Goal: Task Accomplishment & Management: Manage account settings

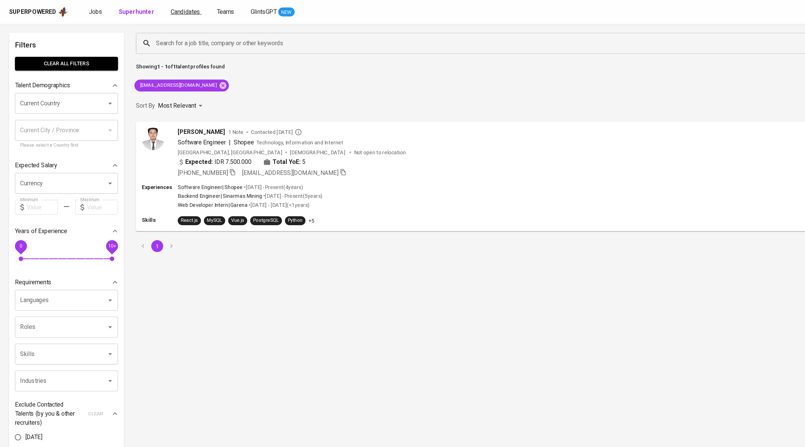
click at [151, 11] on span "Candidates" at bounding box center [140, 8] width 22 height 5
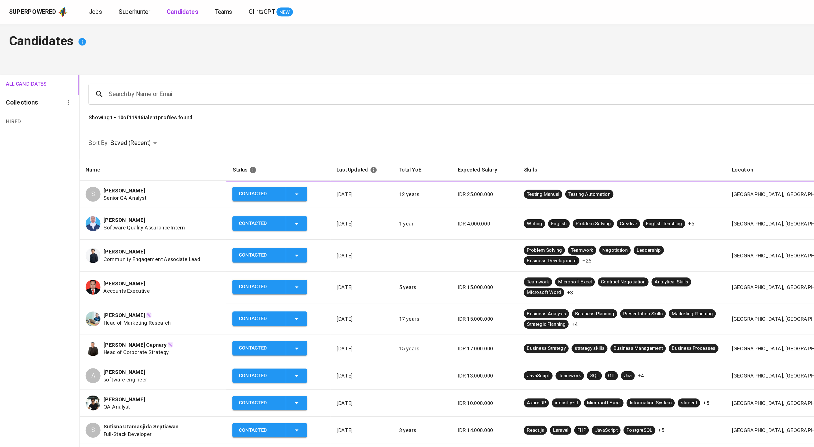
click at [177, 77] on input "Search by Name or Email" at bounding box center [438, 71] width 715 height 11
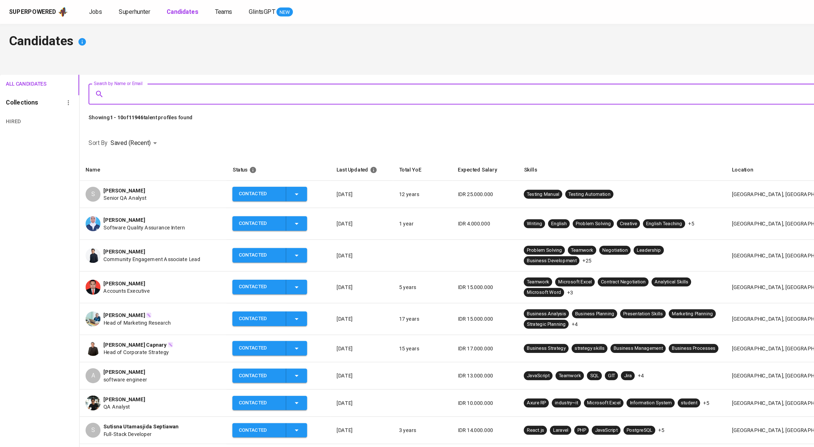
click at [177, 77] on input "Search by Name or Email" at bounding box center [438, 71] width 715 height 11
type input "hajjarul"
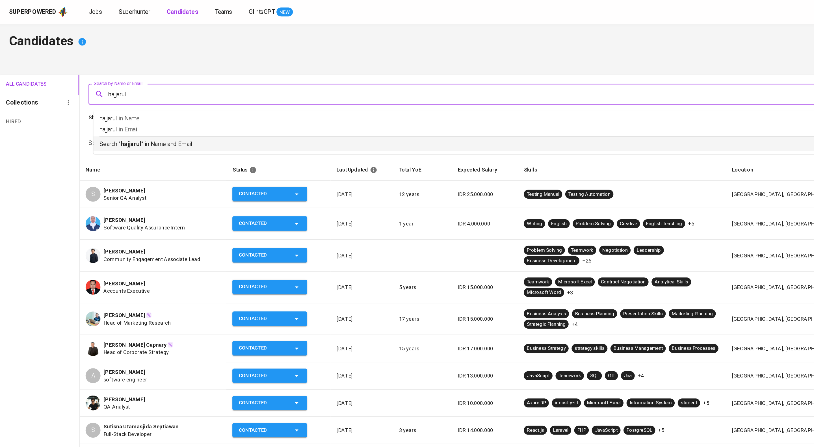
click at [173, 111] on p "Search " hajjarul " in Name and Email" at bounding box center [437, 109] width 724 height 7
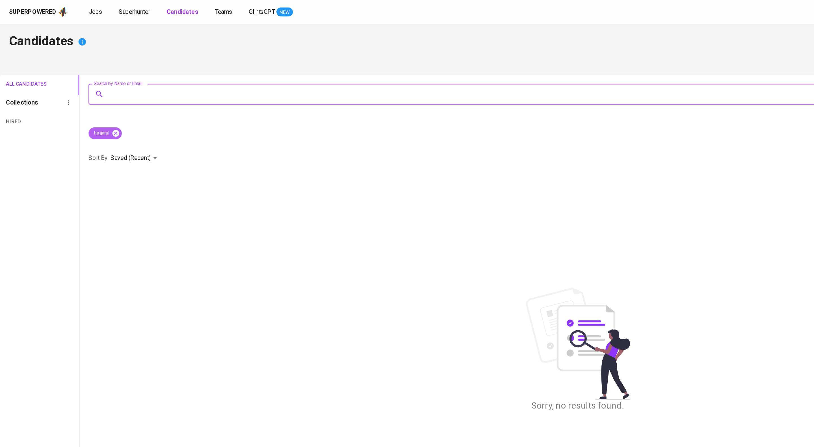
click at [90, 103] on icon at bounding box center [87, 100] width 5 height 5
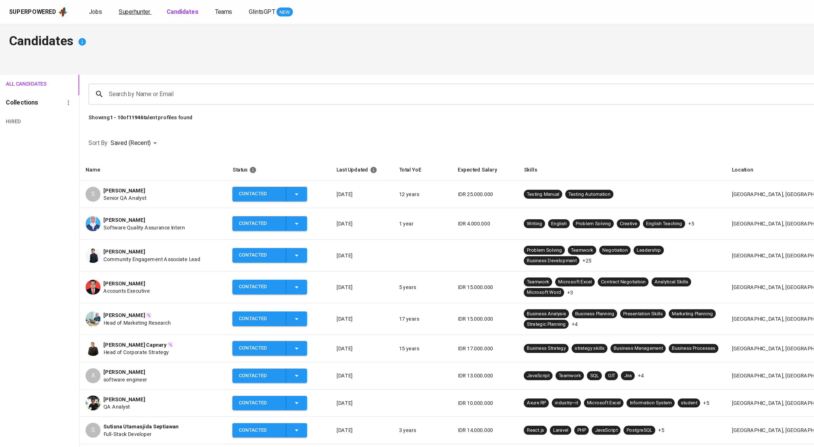
click at [114, 8] on span "Superhunter" at bounding box center [102, 8] width 24 height 5
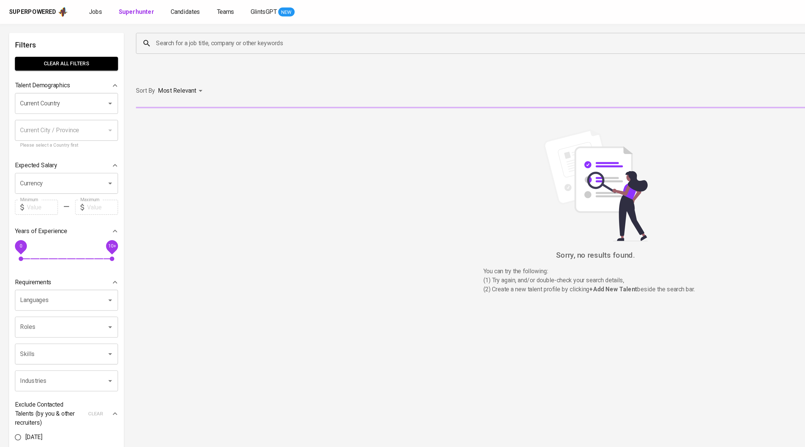
click at [188, 29] on input "Search for a job title, company or other keywords" at bounding box center [424, 32] width 614 height 11
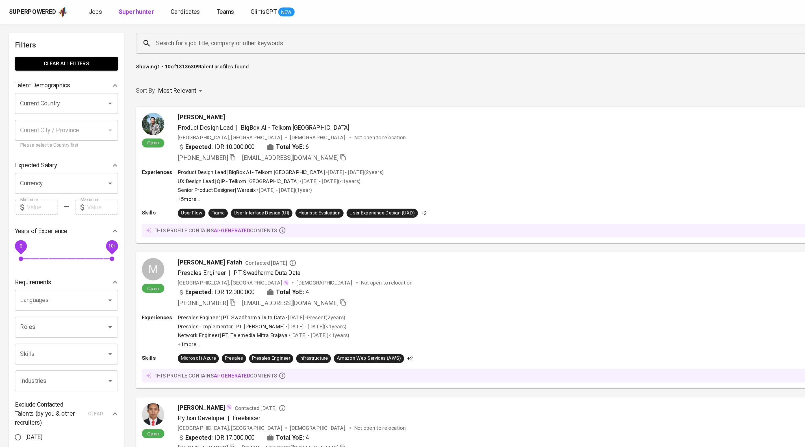
click at [130, 24] on div "Search for a job title, company or other keywords Search for a job title, compa…" at bounding box center [450, 33] width 696 height 18
click at [129, 30] on input "Search for a job title, company or other keywords" at bounding box center [424, 32] width 614 height 11
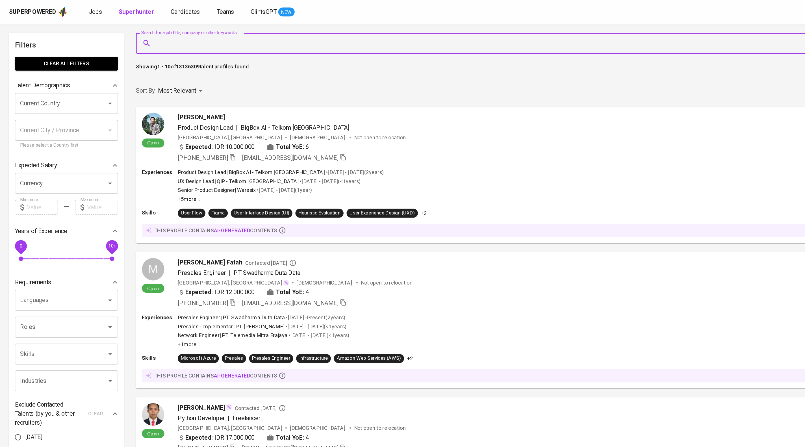
paste input "[EMAIL_ADDRESS][DOMAIN_NAME]"
type input "[EMAIL_ADDRESS][DOMAIN_NAME]"
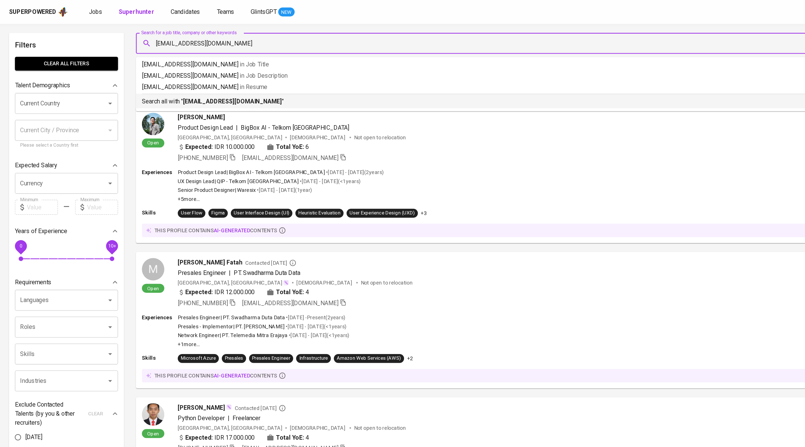
click at [187, 79] on b "[EMAIL_ADDRESS][DOMAIN_NAME]" at bounding box center [175, 76] width 75 height 5
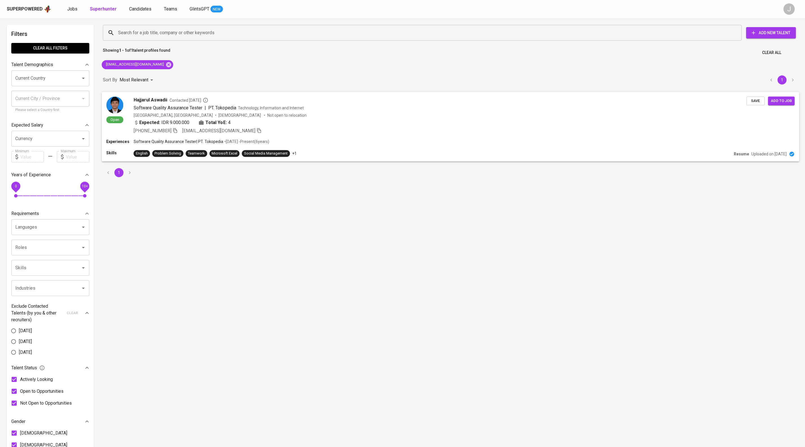
click at [443, 127] on div "Expected: IDR 9.000.000 Total YoE: 4" at bounding box center [440, 123] width 613 height 8
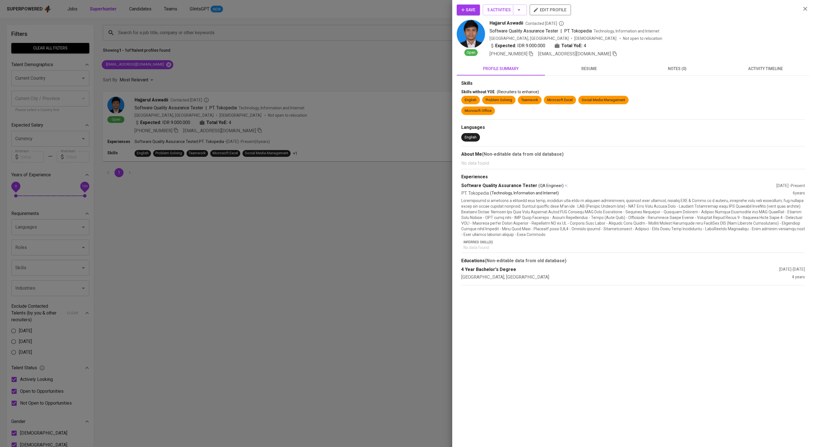
click at [777, 72] on span "activity timeline" at bounding box center [765, 68] width 81 height 7
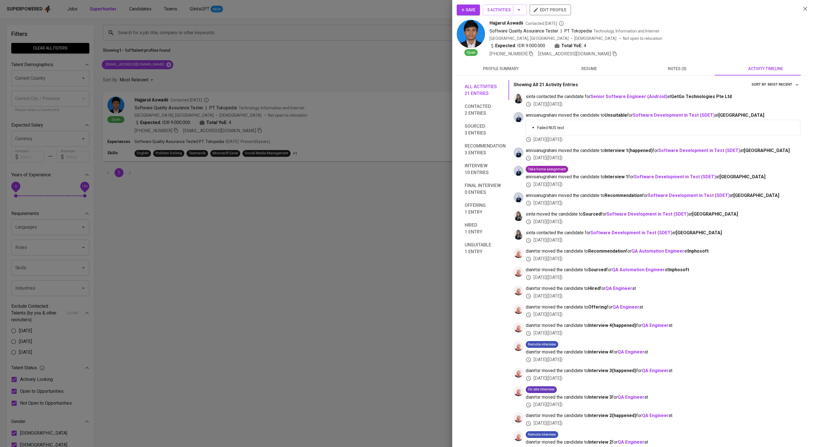
click at [339, 273] on div at bounding box center [407, 223] width 814 height 447
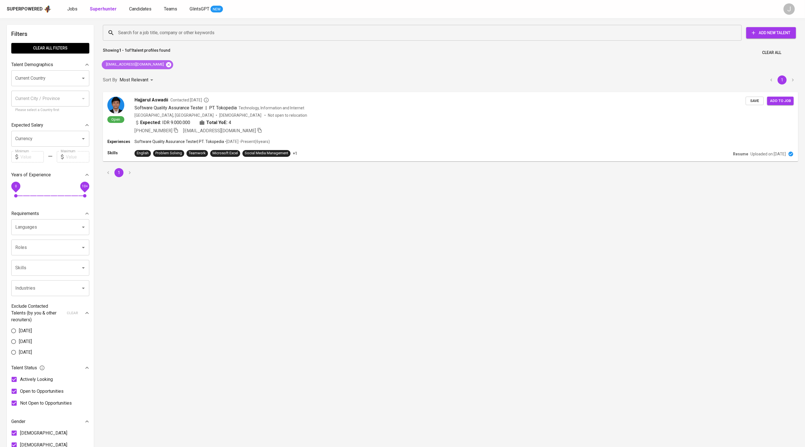
click at [170, 67] on icon at bounding box center [168, 64] width 5 height 5
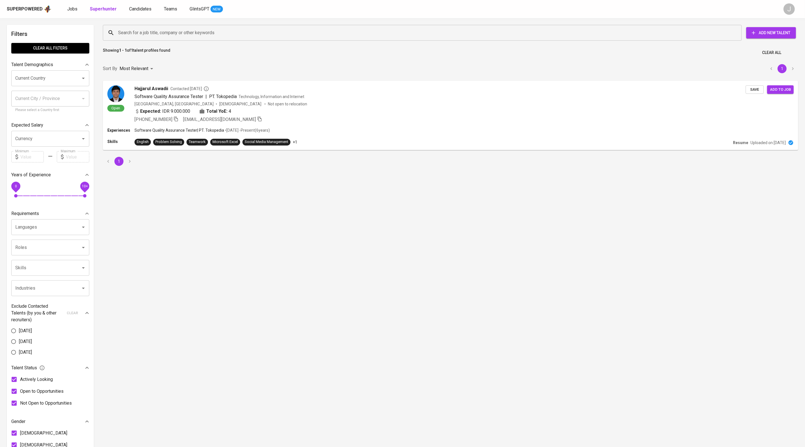
click at [144, 33] on input "Search for a job title, company or other keywords" at bounding box center [424, 32] width 614 height 11
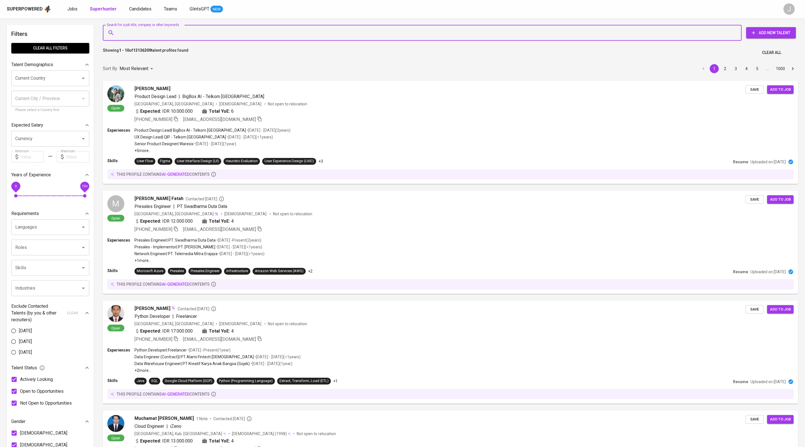
paste input "[PERSON_NAME][EMAIL_ADDRESS][DOMAIN_NAME]"
type input "[PERSON_NAME][EMAIL_ADDRESS][DOMAIN_NAME]"
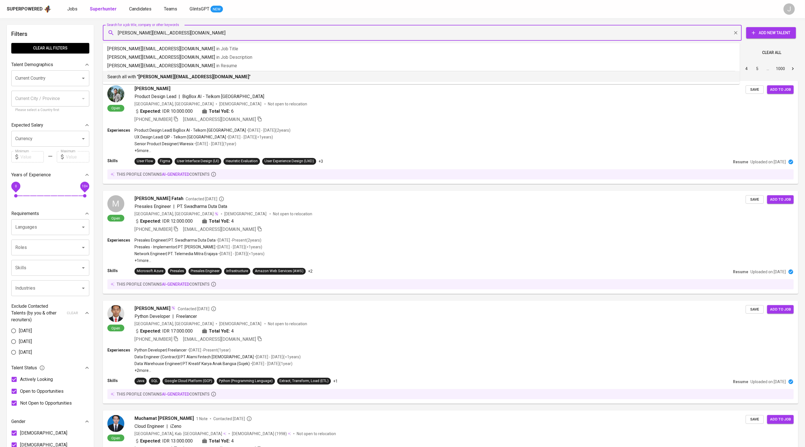
click at [198, 79] on b "[PERSON_NAME][EMAIL_ADDRESS][DOMAIN_NAME]" at bounding box center [193, 76] width 111 height 5
click at [279, 77] on div "Sort By Most Relevant MOST_RELEVANT 1 2 3 4 5 … 1000" at bounding box center [450, 68] width 702 height 17
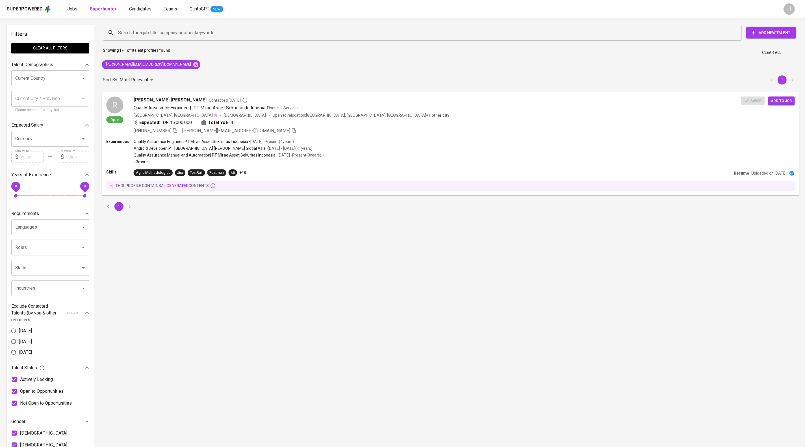
click at [536, 127] on div "Expected: IDR 15.000.000 Total YoE: 4" at bounding box center [437, 123] width 607 height 8
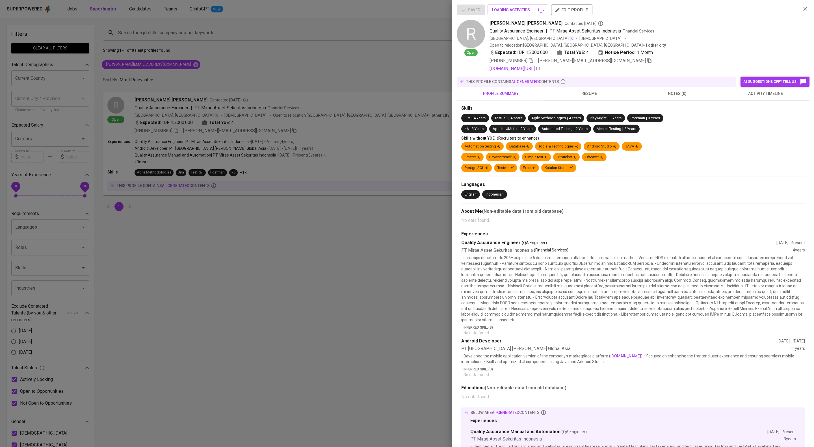
click at [159, 7] on div at bounding box center [407, 223] width 814 height 447
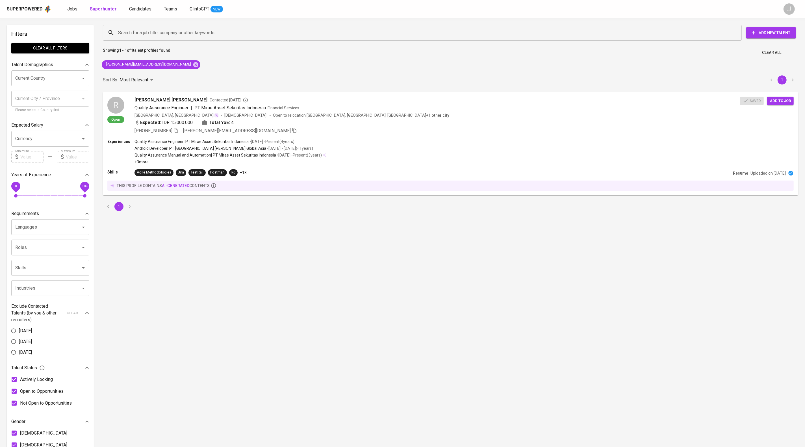
click at [151, 7] on span "Candidates" at bounding box center [140, 8] width 22 height 5
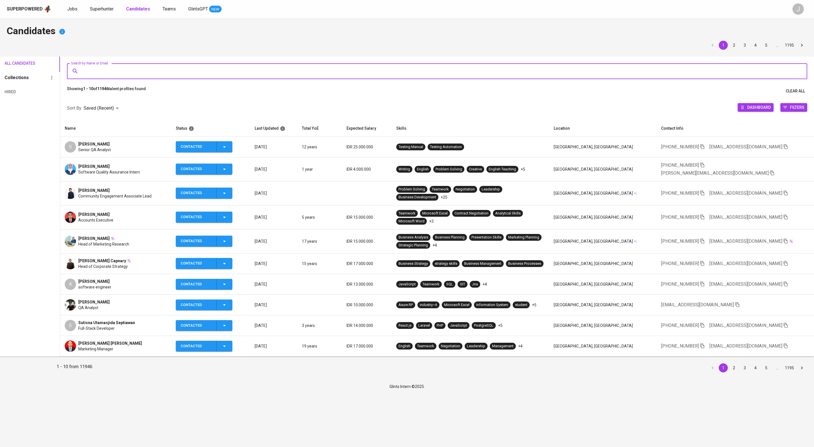
click at [197, 77] on input "Search by Name or Email" at bounding box center [438, 71] width 715 height 11
paste input "[PERSON_NAME][EMAIL_ADDRESS][DOMAIN_NAME]"
type input "[PERSON_NAME][EMAIL_ADDRESS][DOMAIN_NAME]"
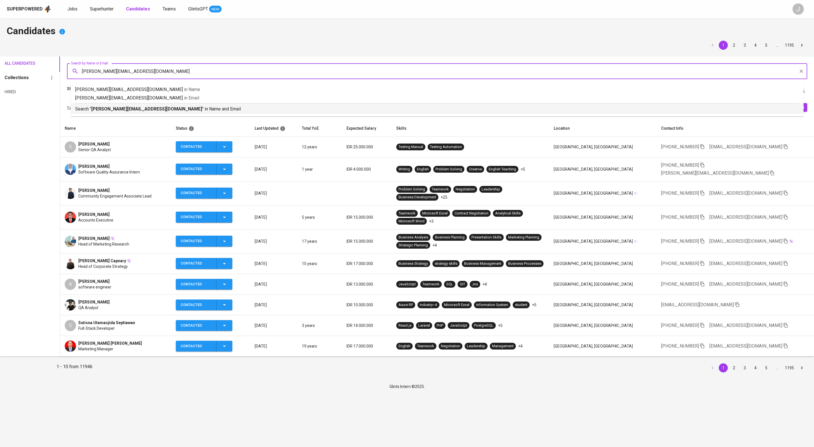
click at [200, 111] on p "Search " [PERSON_NAME][EMAIL_ADDRESS][DOMAIN_NAME] " in Name and Email" at bounding box center [437, 109] width 724 height 7
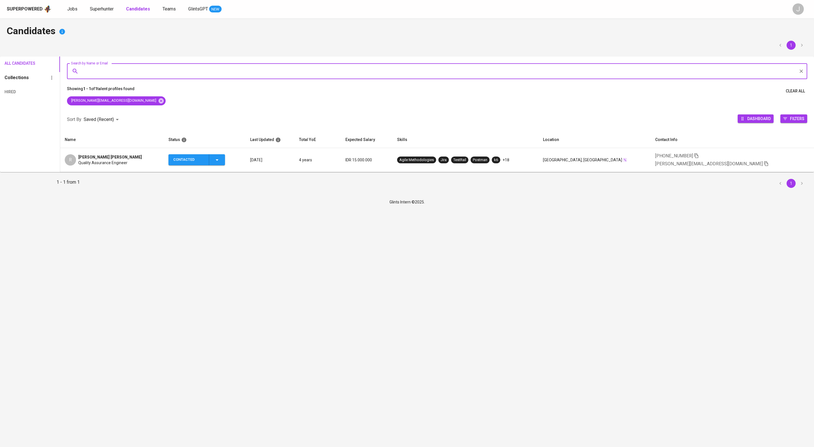
click at [216, 165] on div "Contacted" at bounding box center [196, 159] width 47 height 11
click at [215, 214] on li "Contacted for another job" at bounding box center [204, 212] width 63 height 10
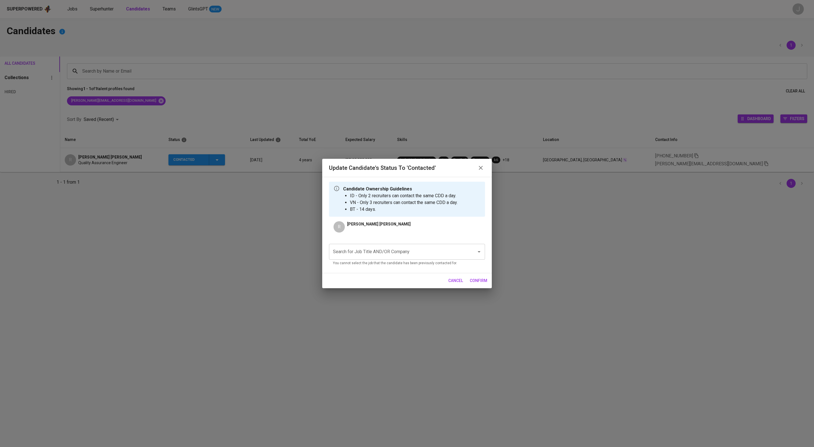
click at [387, 257] on input "Search for Job Title AND/OR Company" at bounding box center [399, 251] width 135 height 11
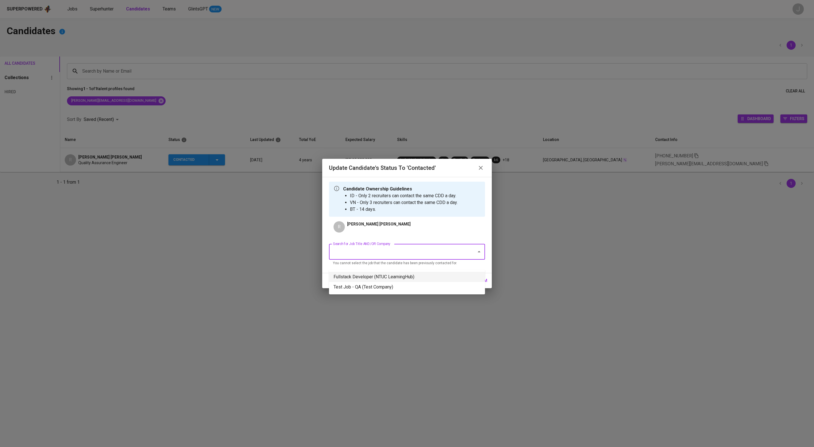
click at [389, 279] on li "Fullstack Developer (NTUC LearningHub)" at bounding box center [407, 277] width 156 height 10
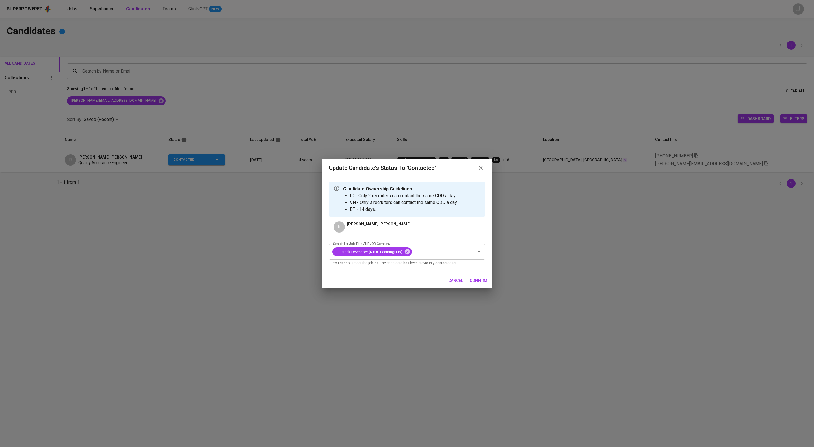
click at [474, 284] on span "confirm" at bounding box center [479, 280] width 18 height 7
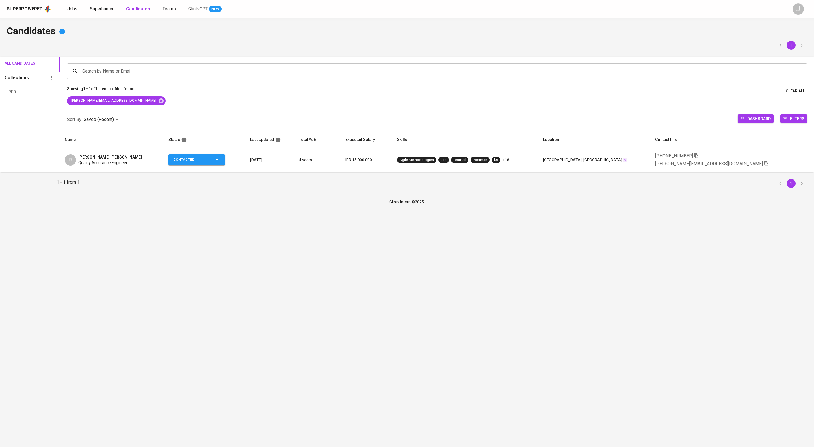
click at [127, 166] on span "Quality Assurance Engineer" at bounding box center [102, 163] width 49 height 6
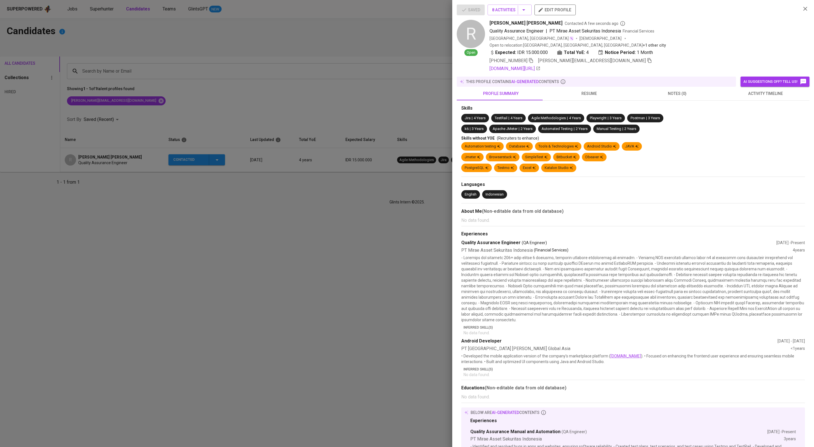
click at [755, 97] on span "activity timeline" at bounding box center [765, 93] width 81 height 7
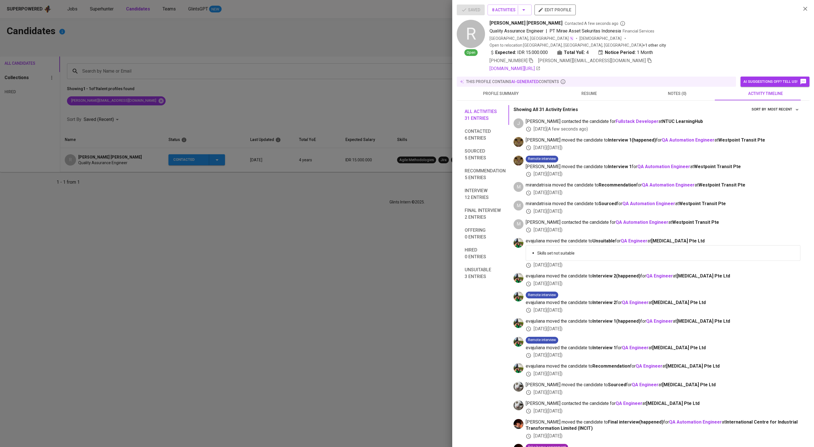
click at [318, 153] on div at bounding box center [407, 223] width 814 height 447
